Goal: Register for event/course

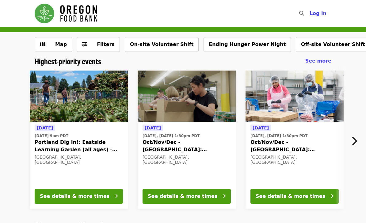
click at [297, 194] on div "See details & more times" at bounding box center [291, 195] width 70 height 7
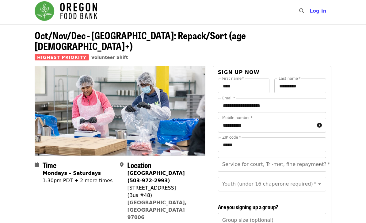
scroll to position [2, 0]
click at [321, 160] on button "Open" at bounding box center [319, 164] width 9 height 9
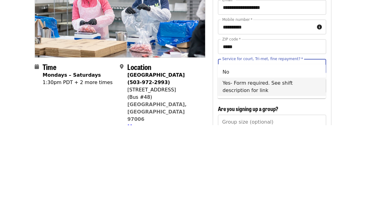
click at [252, 176] on li "Yes- Form required. See shift description for link" at bounding box center [272, 185] width 108 height 18
type input "**********"
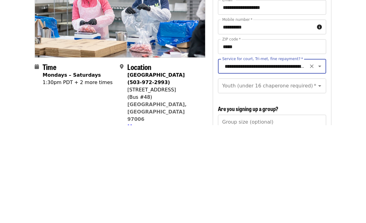
click at [271, 176] on div "Youth (under 16 chaperone required)   * Youth (under 16 chaperone required) *" at bounding box center [272, 183] width 108 height 15
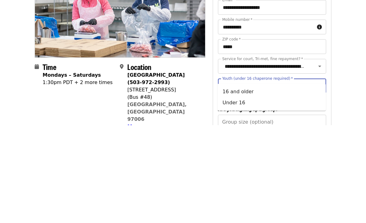
click at [246, 184] on li "16 and older" at bounding box center [272, 189] width 108 height 11
type input "**********"
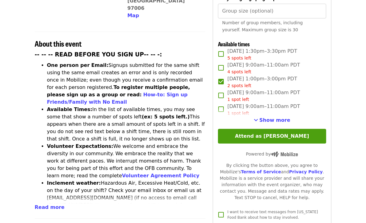
scroll to position [211, 0]
click at [284, 129] on button "Attend as [PERSON_NAME]" at bounding box center [272, 136] width 108 height 15
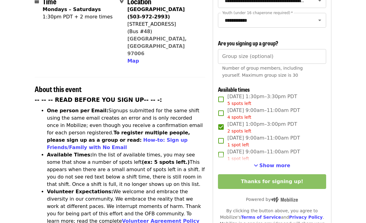
scroll to position [0, 0]
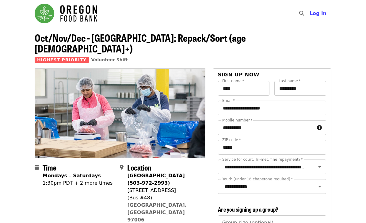
click at [323, 16] on span "Log in" at bounding box center [317, 13] width 17 height 6
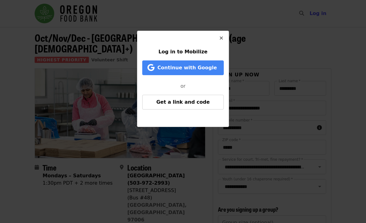
click at [189, 103] on span "Get a link and code" at bounding box center [182, 102] width 53 height 6
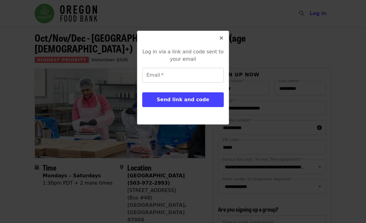
click at [160, 75] on div "Email   * Email *" at bounding box center [183, 75] width 82 height 15
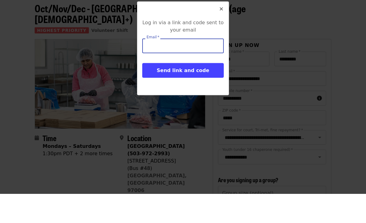
type input "**********"
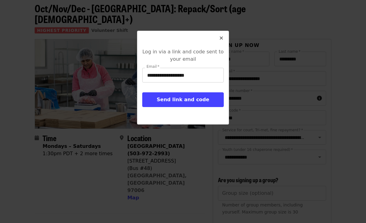
click at [188, 100] on span "Send link and code" at bounding box center [183, 100] width 52 height 6
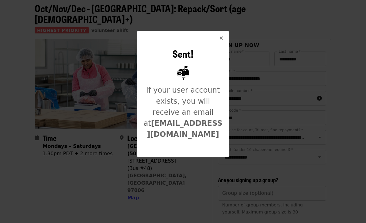
click at [223, 38] on button "Close" at bounding box center [221, 38] width 15 height 15
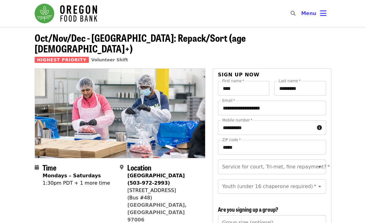
click at [324, 14] on icon "bars icon" at bounding box center [323, 13] width 6 height 9
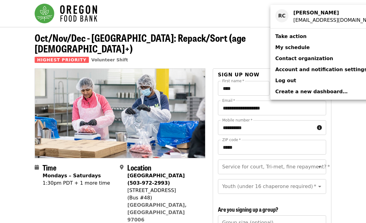
click at [298, 48] on span "My schedule" at bounding box center [292, 47] width 34 height 6
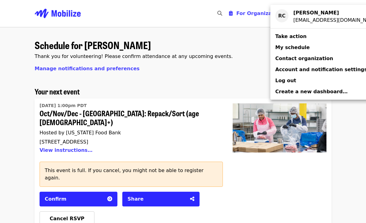
click at [245, 57] on div "Account menu" at bounding box center [183, 111] width 366 height 223
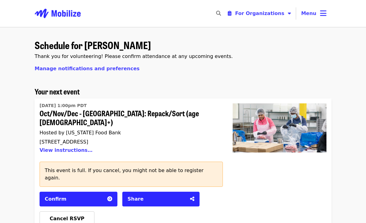
click at [324, 16] on icon "bars icon" at bounding box center [323, 13] width 6 height 9
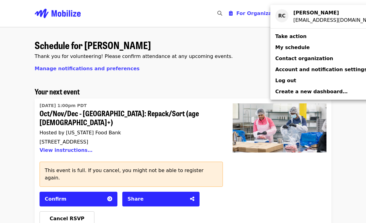
click at [245, 65] on div "Account menu" at bounding box center [183, 111] width 366 height 223
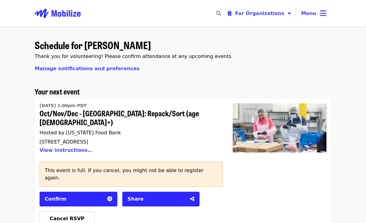
click at [324, 14] on icon "bars icon" at bounding box center [323, 13] width 6 height 9
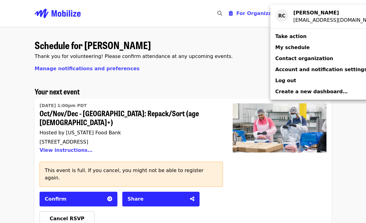
click at [334, 71] on span "Account and notification settings" at bounding box center [321, 69] width 92 height 6
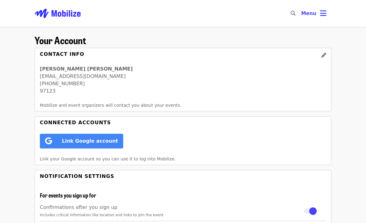
click at [321, 15] on icon "bars icon" at bounding box center [323, 13] width 6 height 9
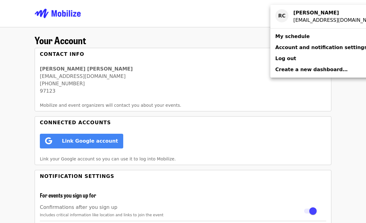
click at [298, 37] on span "My schedule" at bounding box center [292, 36] width 34 height 6
